Goal: Information Seeking & Learning: Check status

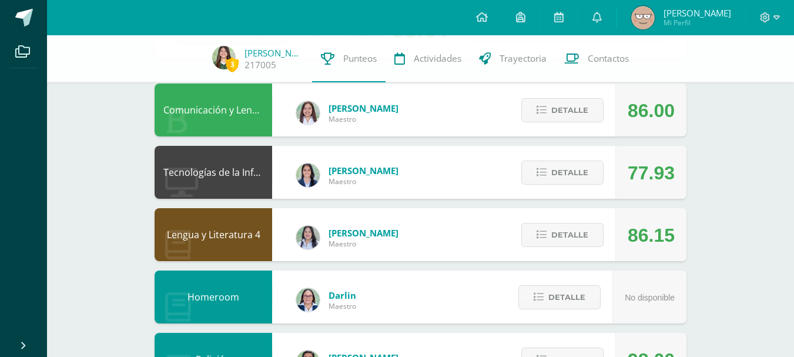
scroll to position [103, 0]
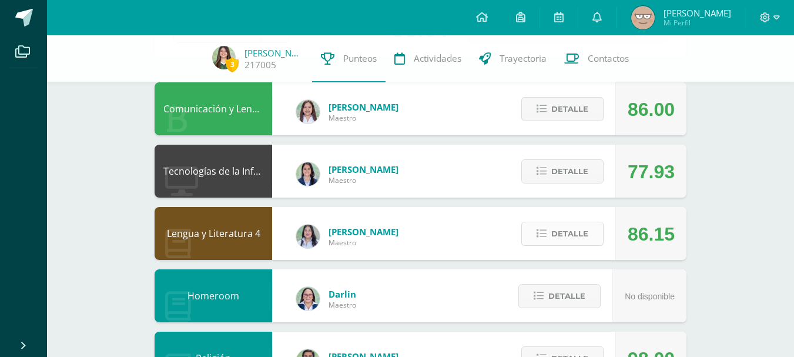
click at [560, 232] on span "Detalle" at bounding box center [569, 234] width 37 height 22
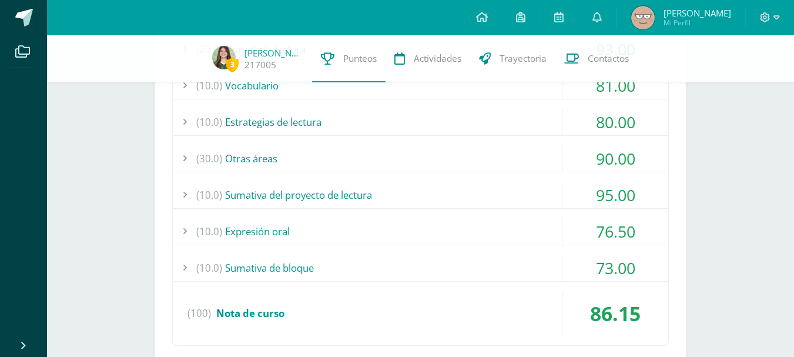
scroll to position [398, 0]
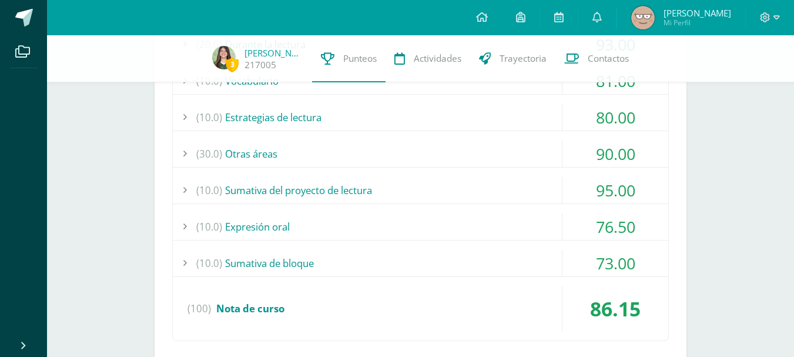
drag, startPoint x: 490, startPoint y: 255, endPoint x: 387, endPoint y: 255, distance: 103.4
click at [387, 255] on div "(10.0) Sumativa de bloque" at bounding box center [420, 263] width 495 height 26
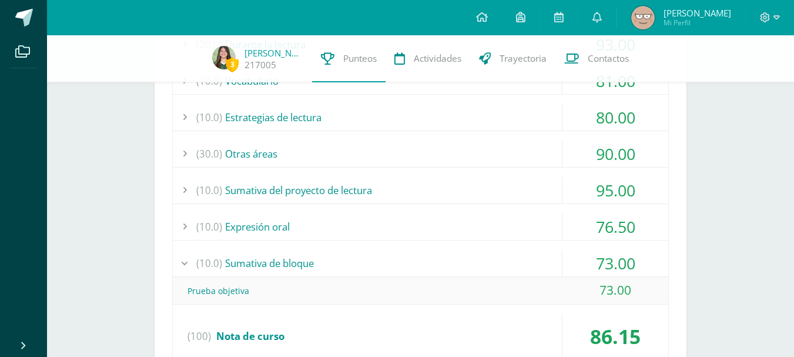
drag, startPoint x: 288, startPoint y: 287, endPoint x: 642, endPoint y: 285, distance: 354.4
click at [642, 285] on div "Prueba objetiva 73.00" at bounding box center [420, 291] width 495 height 28
click at [547, 262] on div "(10.0) Sumativa de bloque" at bounding box center [420, 263] width 495 height 26
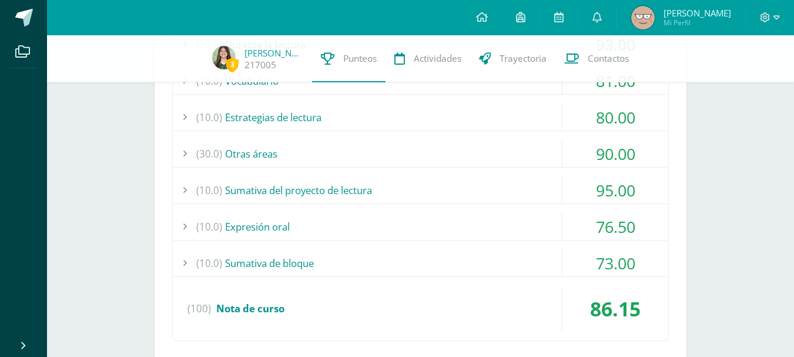
click at [506, 188] on div "(10.0) Sumativa del proyecto de lectura" at bounding box center [420, 190] width 495 height 26
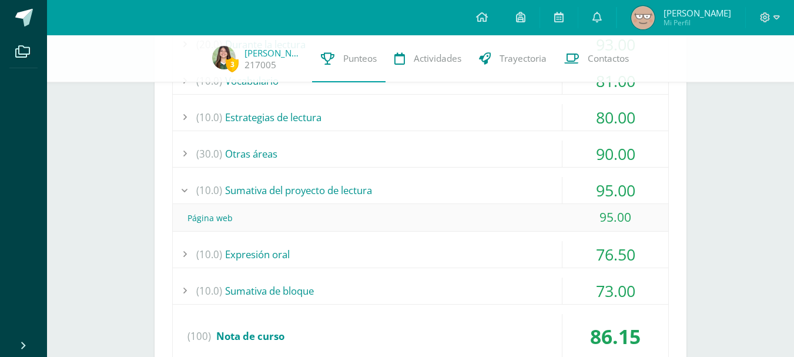
click at [504, 187] on div "(10.0) Sumativa del proyecto de lectura" at bounding box center [420, 190] width 495 height 26
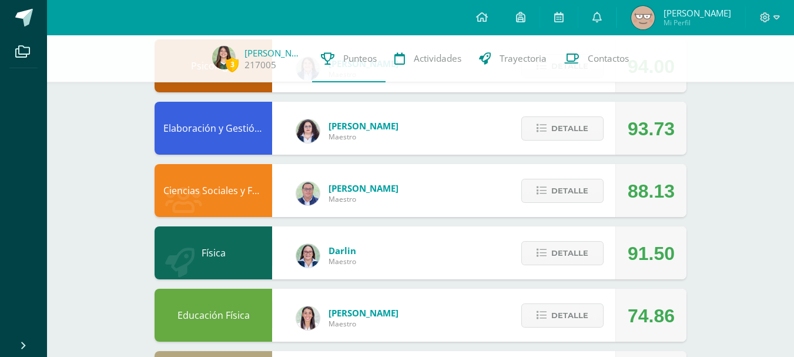
scroll to position [999, 0]
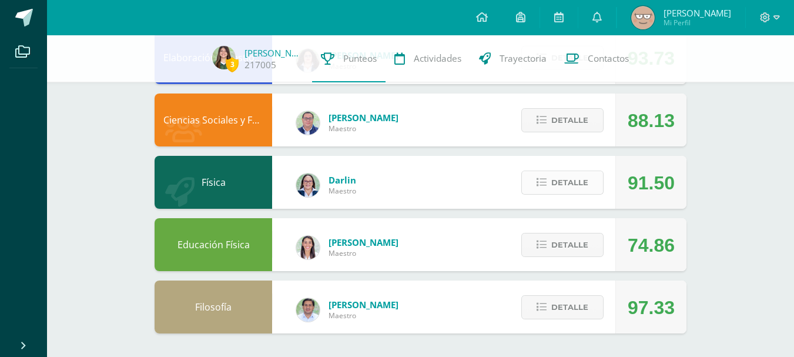
click at [570, 173] on span "Detalle" at bounding box center [569, 183] width 37 height 22
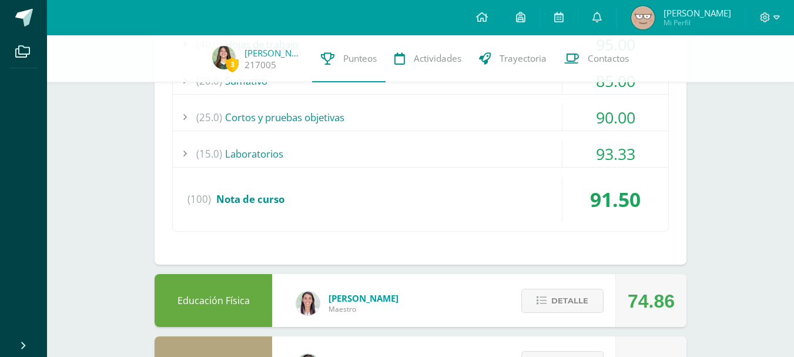
scroll to position [1242, 0]
click at [490, 148] on div "(15.0) Laboratorios" at bounding box center [420, 153] width 495 height 26
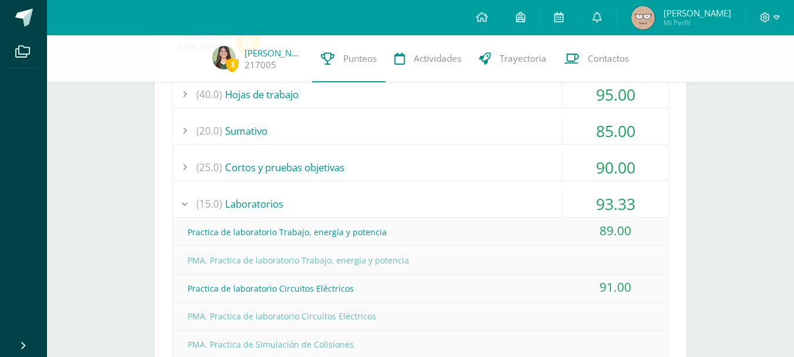
scroll to position [1190, 0]
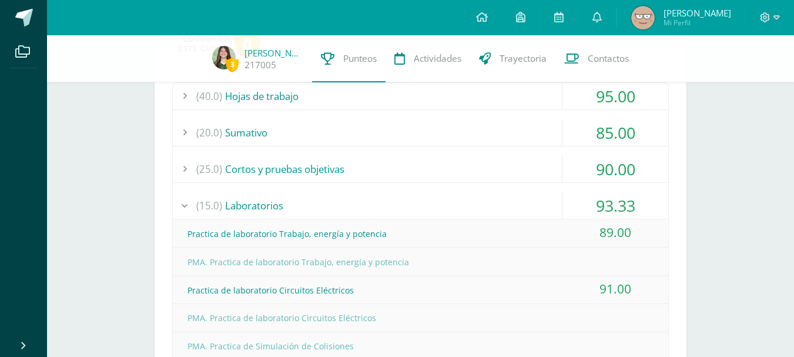
click at [511, 166] on div "(25.0) Cortos y pruebas objetivas" at bounding box center [420, 169] width 495 height 26
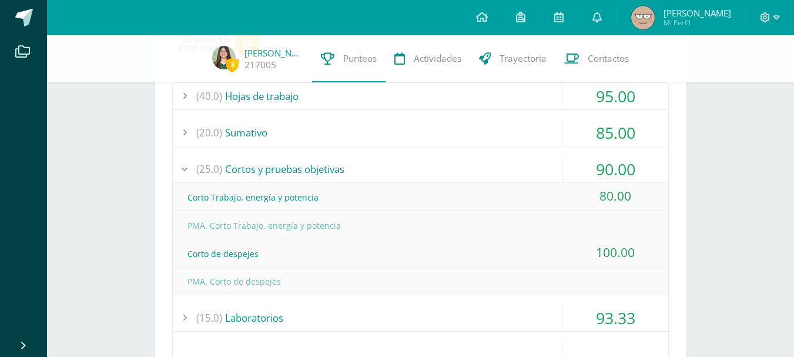
click at [511, 166] on div "(25.0) Cortos y pruebas objetivas" at bounding box center [420, 169] width 495 height 26
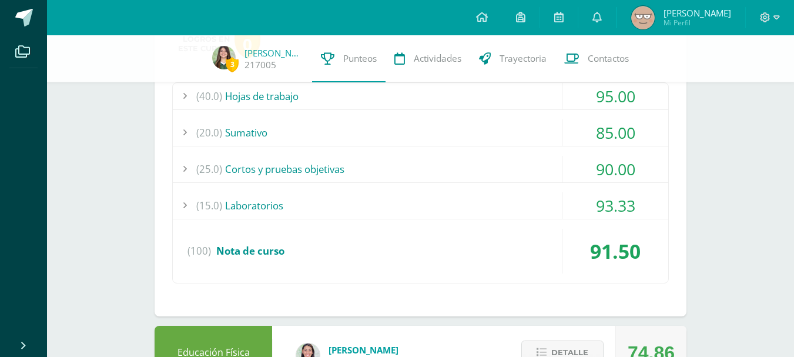
click at [510, 139] on div "(20.0) Sumativo" at bounding box center [420, 132] width 495 height 26
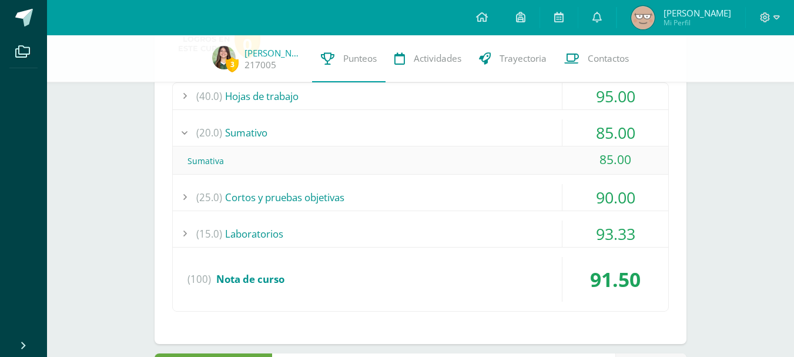
click at [508, 137] on div "(20.0) Sumativo" at bounding box center [420, 132] width 495 height 26
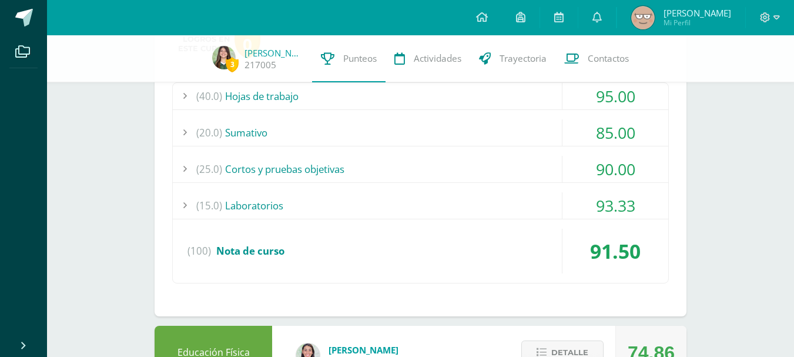
scroll to position [1113, 0]
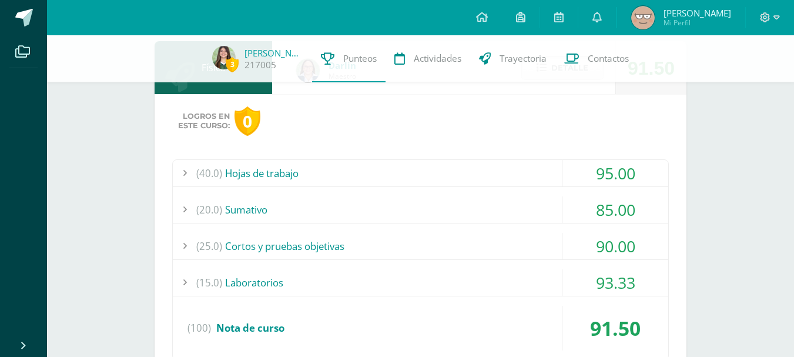
click at [452, 166] on div "(40.0) Hojas de trabajo" at bounding box center [420, 173] width 495 height 26
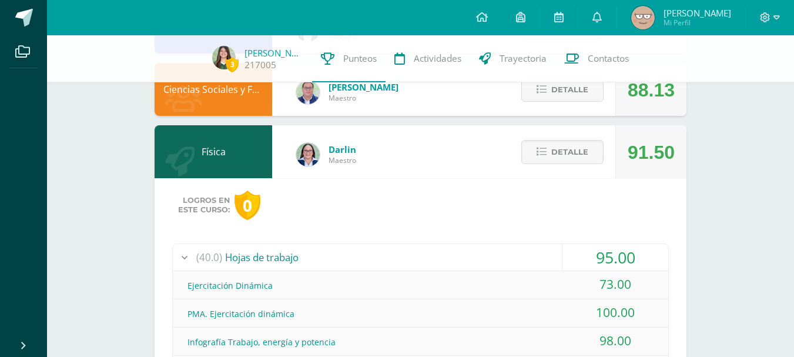
scroll to position [1034, 0]
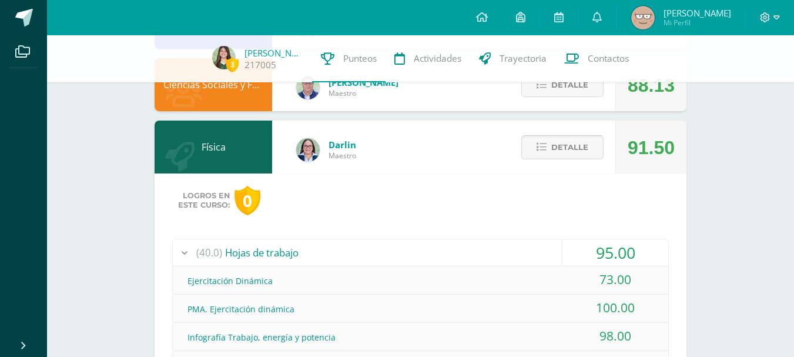
click at [543, 150] on icon at bounding box center [542, 147] width 10 height 10
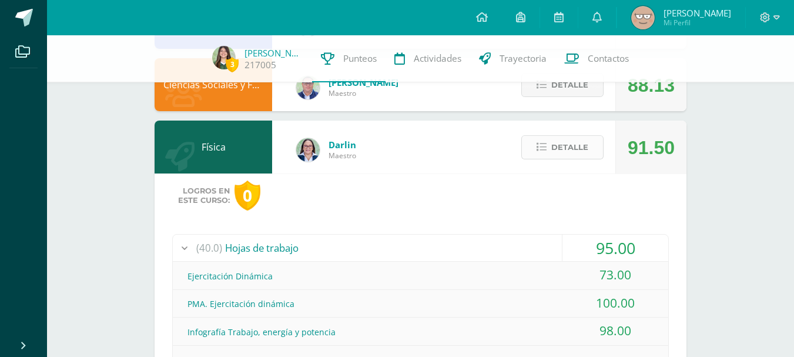
scroll to position [999, 0]
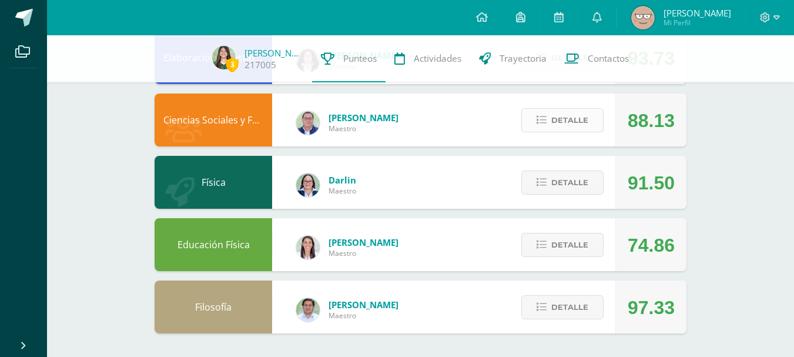
drag, startPoint x: 559, startPoint y: 115, endPoint x: 541, endPoint y: 115, distance: 18.8
click at [541, 115] on icon at bounding box center [542, 120] width 10 height 10
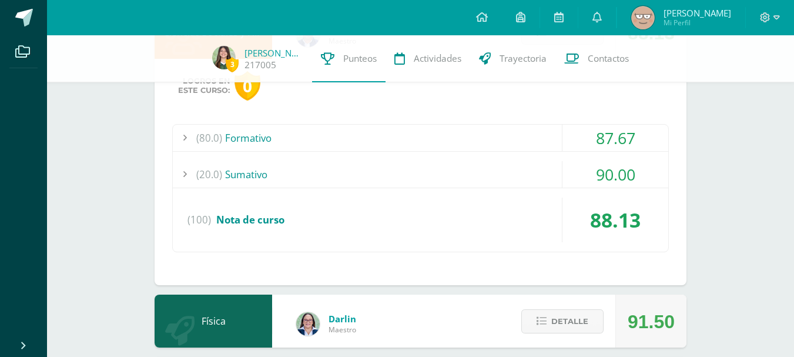
scroll to position [1087, 0]
click at [504, 160] on div "(20.0) Sumativo" at bounding box center [420, 173] width 495 height 26
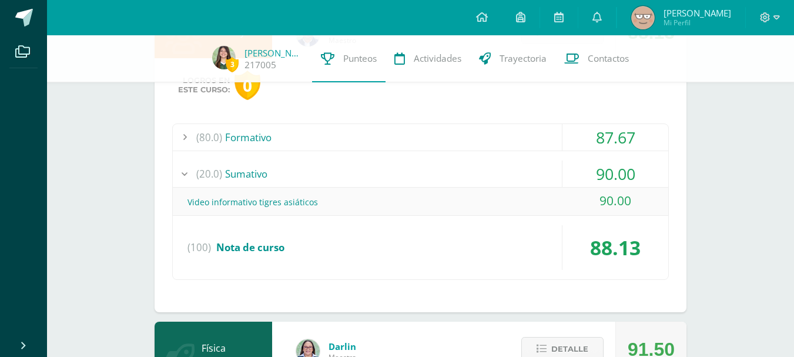
click at [498, 139] on div "(80.0) Formativo" at bounding box center [420, 137] width 495 height 26
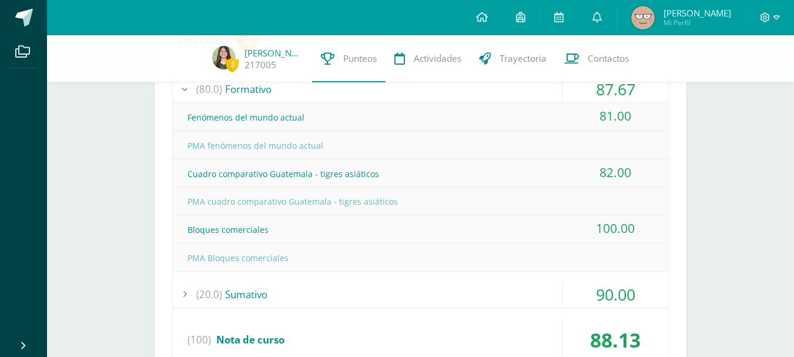
scroll to position [1138, 0]
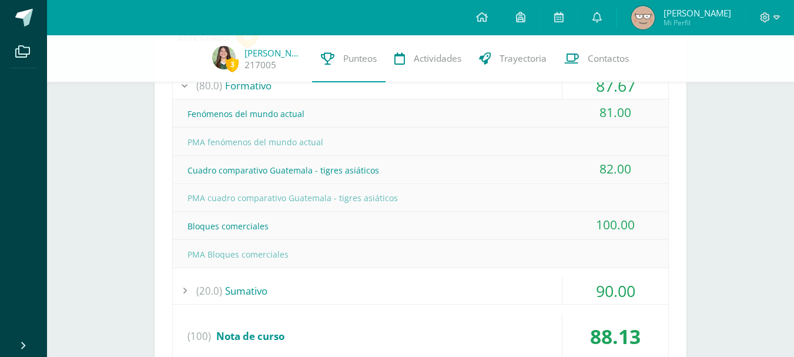
click at [458, 284] on div "(20.0) Sumativo" at bounding box center [420, 290] width 495 height 26
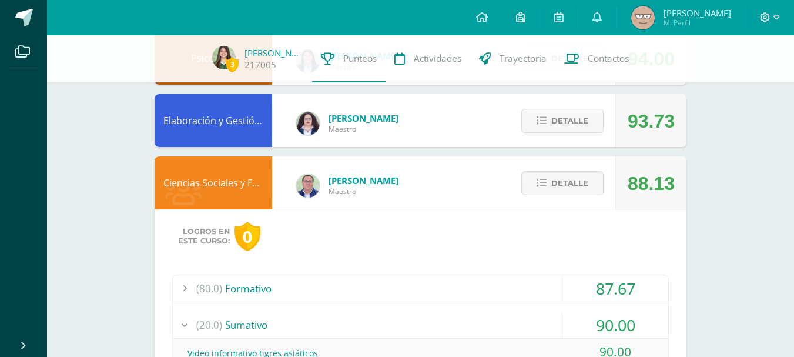
scroll to position [934, 0]
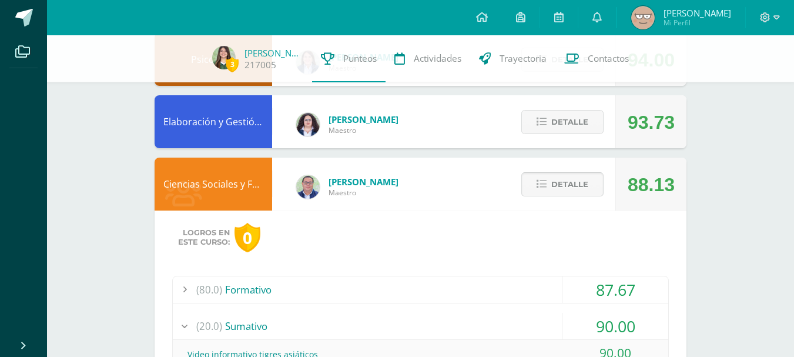
click at [547, 187] on icon at bounding box center [542, 184] width 10 height 10
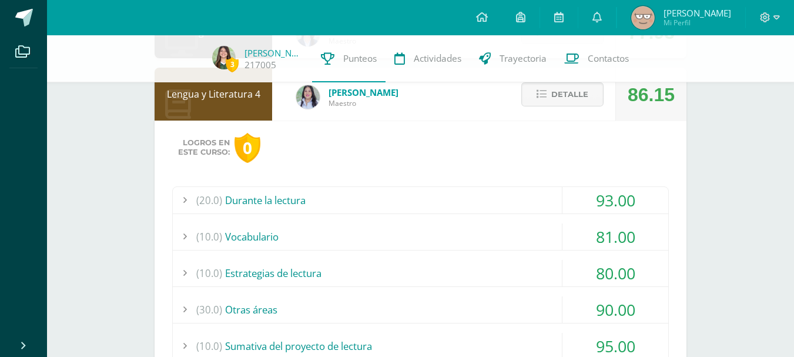
scroll to position [240, 0]
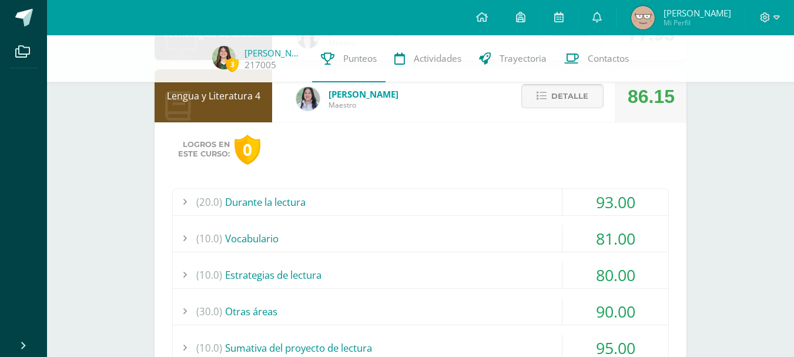
click at [554, 98] on span "Detalle" at bounding box center [569, 96] width 37 height 22
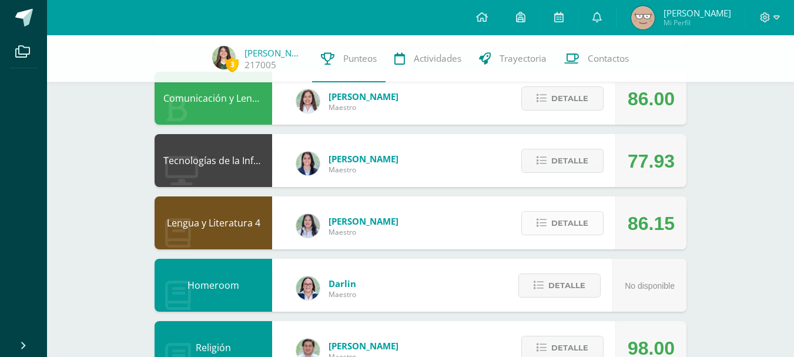
scroll to position [110, 0]
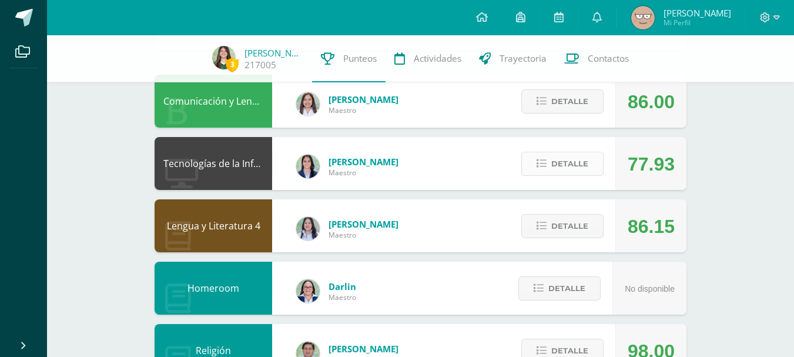
click at [547, 166] on icon at bounding box center [542, 164] width 10 height 10
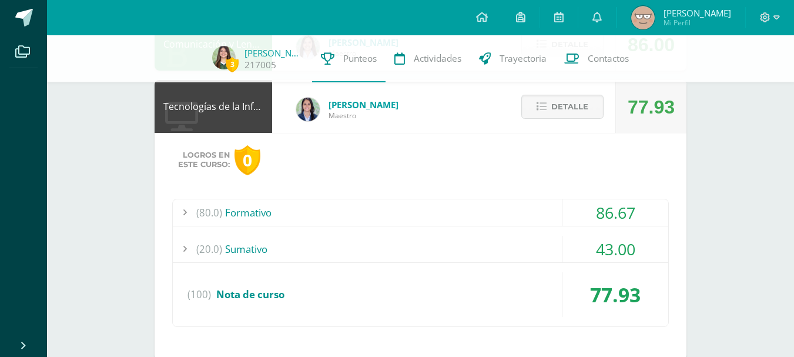
scroll to position [168, 0]
click at [533, 210] on div "(80.0) Formativo" at bounding box center [420, 212] width 495 height 26
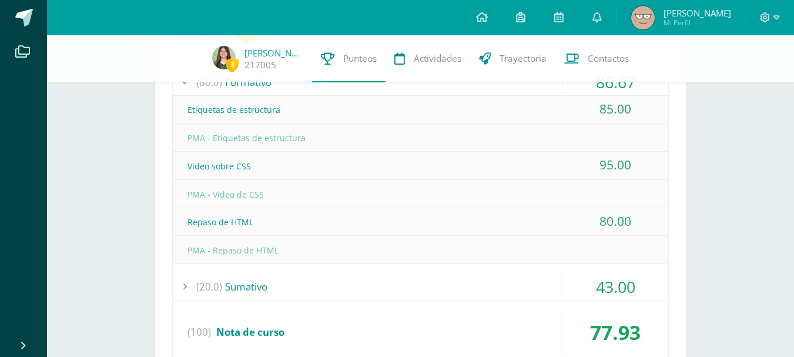
scroll to position [299, 0]
click at [489, 287] on div "(20.0) Sumativo" at bounding box center [420, 286] width 495 height 26
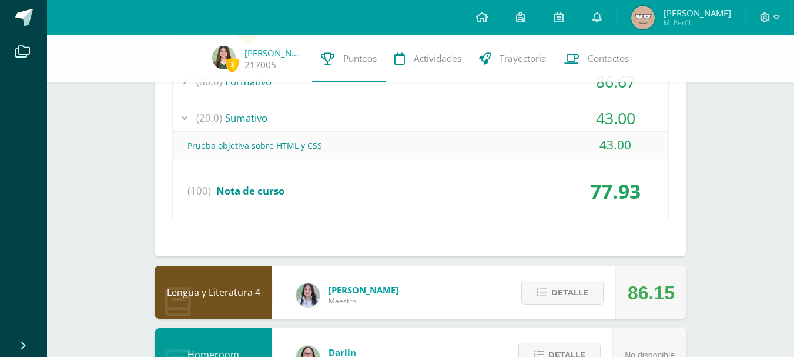
click at [507, 116] on div "(20.0) Sumativo" at bounding box center [420, 118] width 495 height 26
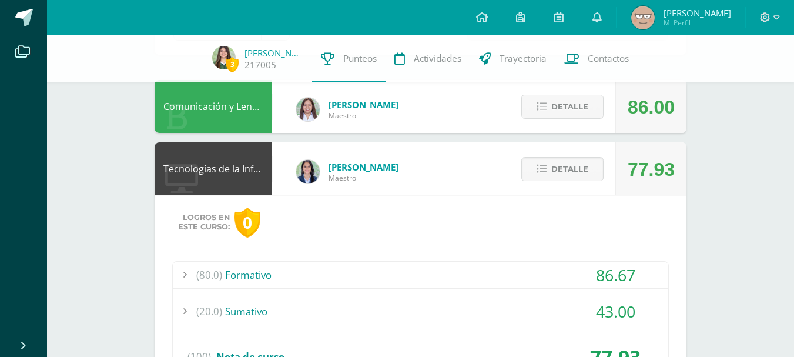
scroll to position [105, 0]
click at [553, 173] on span "Detalle" at bounding box center [569, 170] width 37 height 22
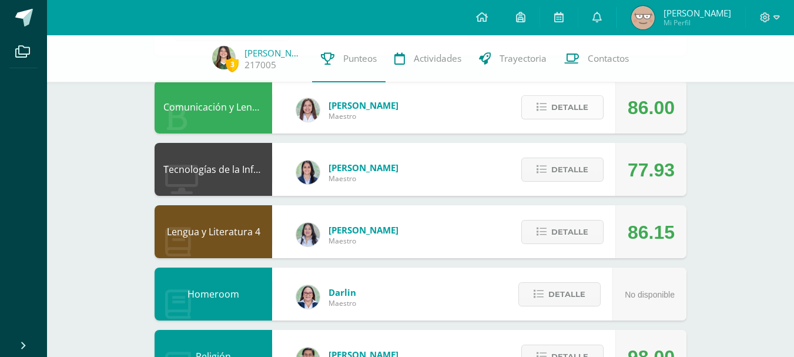
click at [542, 112] on icon at bounding box center [542, 107] width 10 height 10
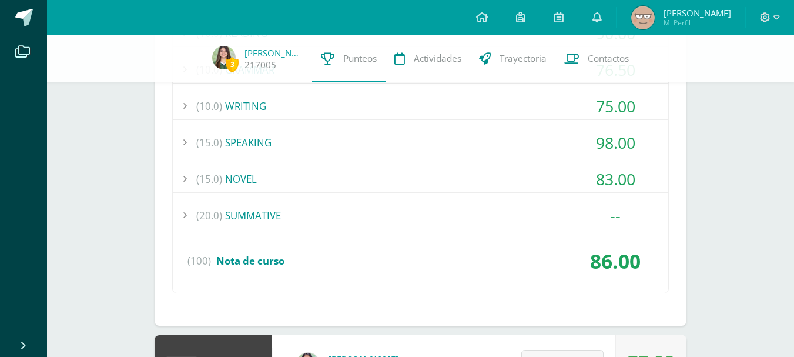
scroll to position [358, 0]
click at [449, 206] on div "(20.0) SUMMATIVE" at bounding box center [420, 215] width 495 height 26
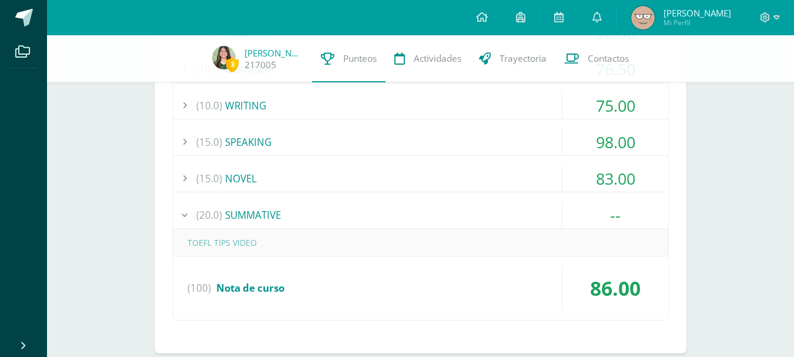
click at [449, 206] on div "(20.0) SUMMATIVE" at bounding box center [420, 215] width 495 height 26
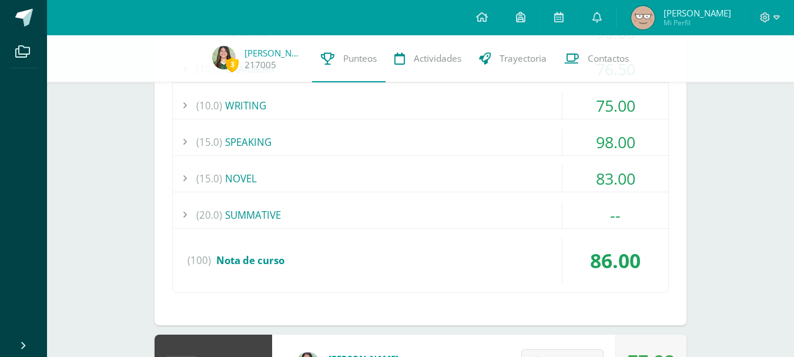
click at [442, 178] on div "(15.0) NOVEL" at bounding box center [420, 178] width 495 height 26
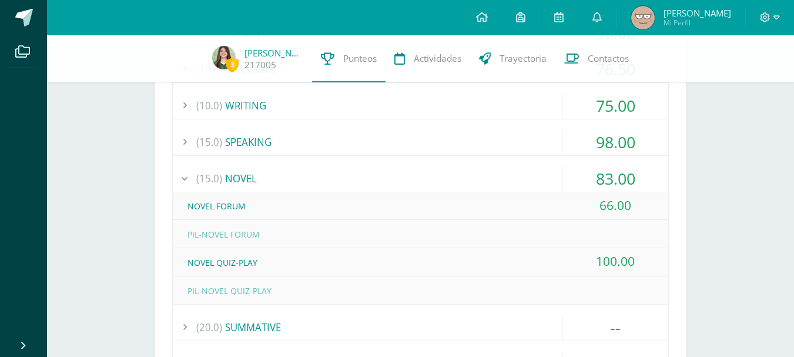
click at [443, 173] on div "(15.0) NOVEL" at bounding box center [420, 178] width 495 height 26
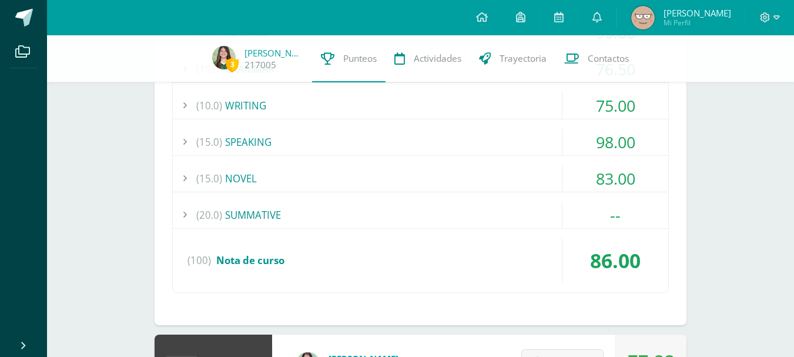
click at [450, 106] on div "(10.0) WRITING" at bounding box center [420, 105] width 495 height 26
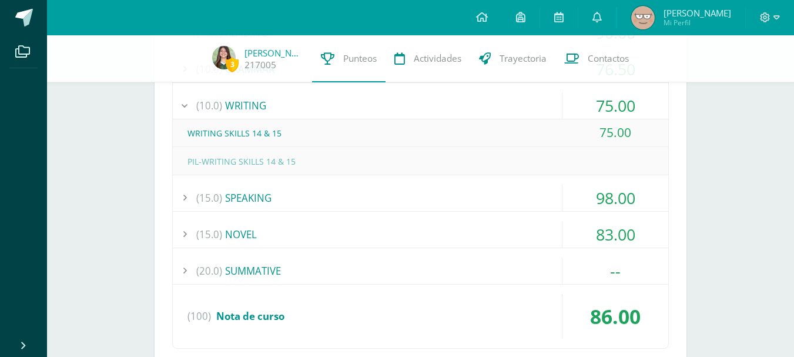
click at [450, 106] on div "(10.0) WRITING" at bounding box center [420, 105] width 495 height 26
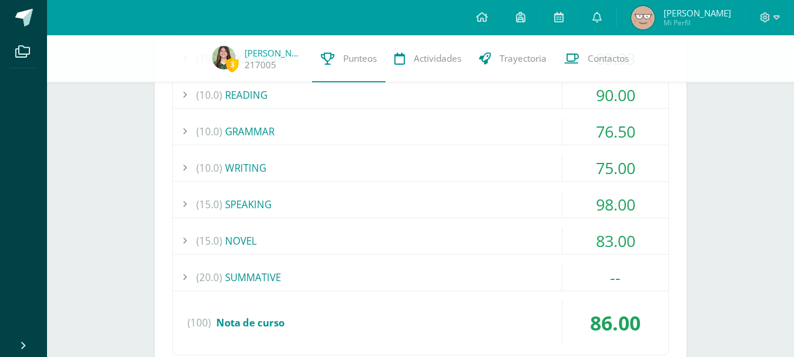
scroll to position [290, 0]
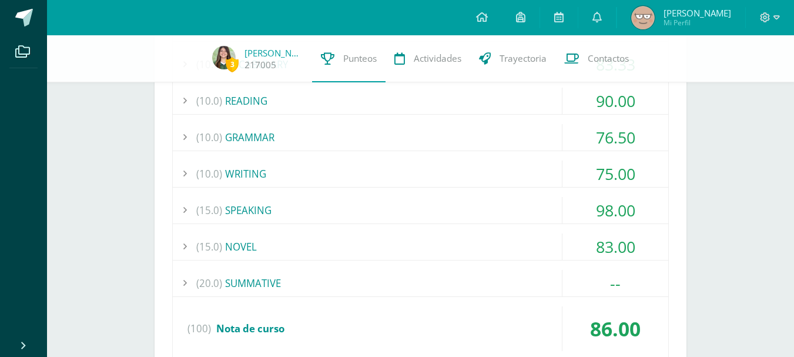
click at [447, 142] on div "(10.0) GRAMMAR" at bounding box center [420, 137] width 495 height 26
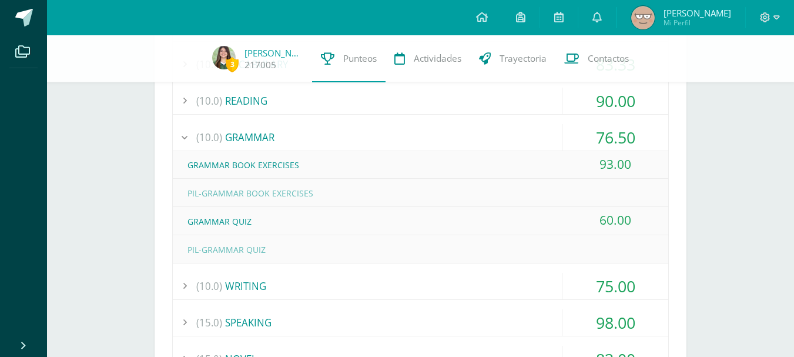
click at [447, 140] on div "(10.0) GRAMMAR" at bounding box center [420, 137] width 495 height 26
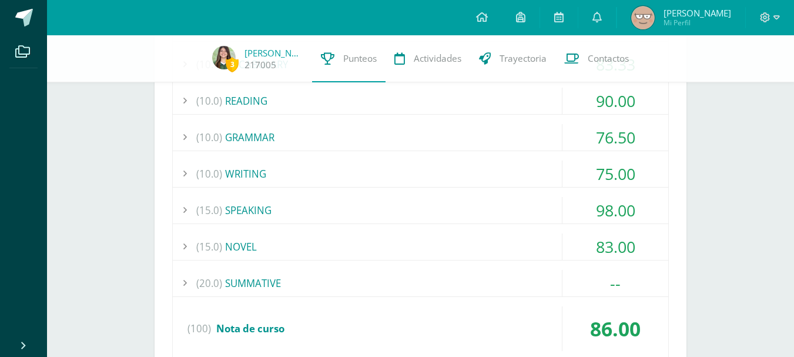
click at [442, 95] on div "(10.0) READING" at bounding box center [420, 101] width 495 height 26
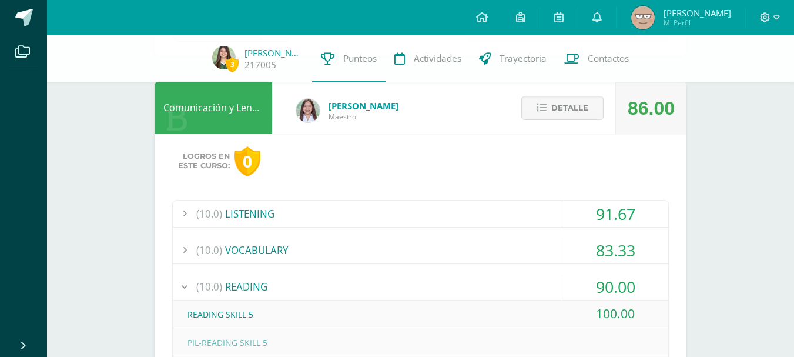
scroll to position [103, 0]
click at [546, 106] on icon at bounding box center [542, 108] width 10 height 10
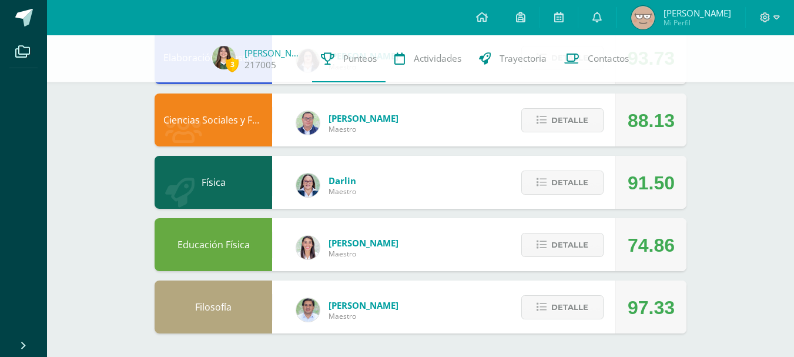
scroll to position [0, 0]
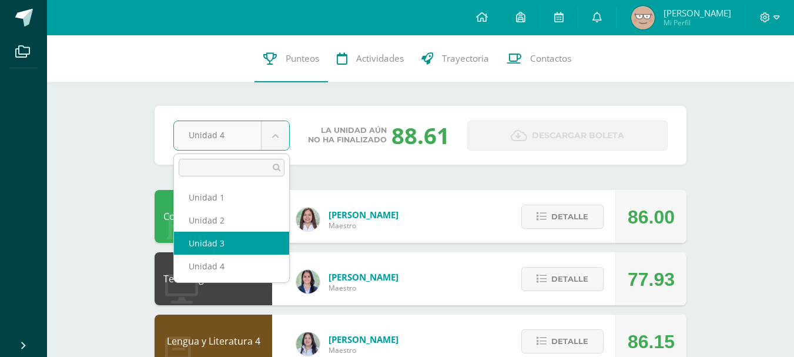
select select "Unidad 3"
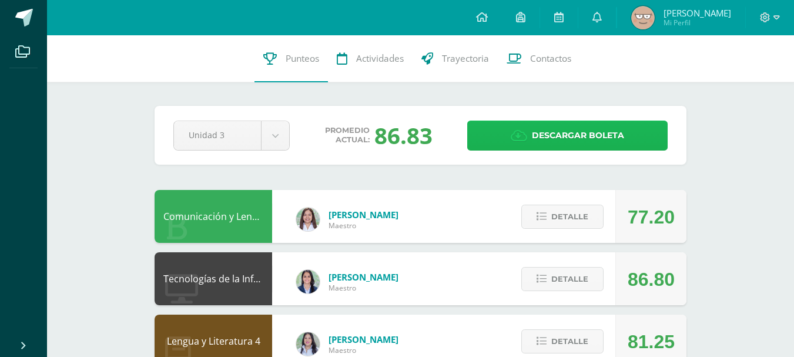
click at [525, 140] on icon at bounding box center [519, 135] width 16 height 13
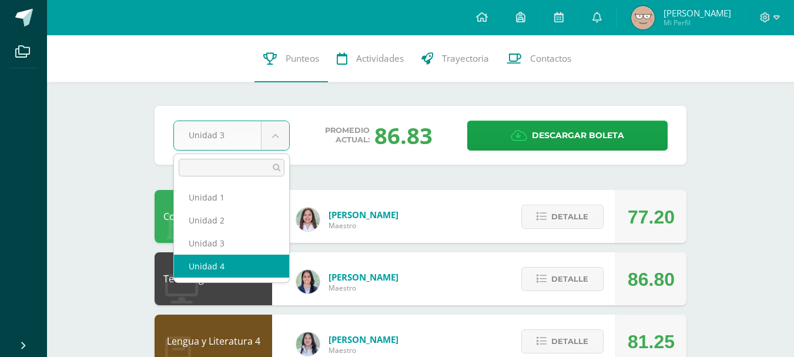
select select "Unidad 4"
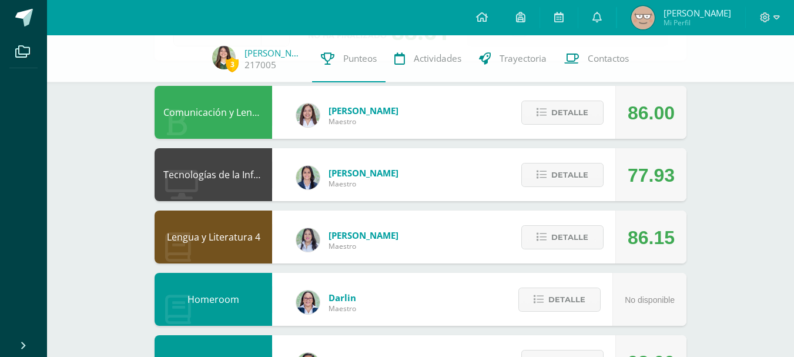
scroll to position [97, 0]
